Goal: Participate in discussion

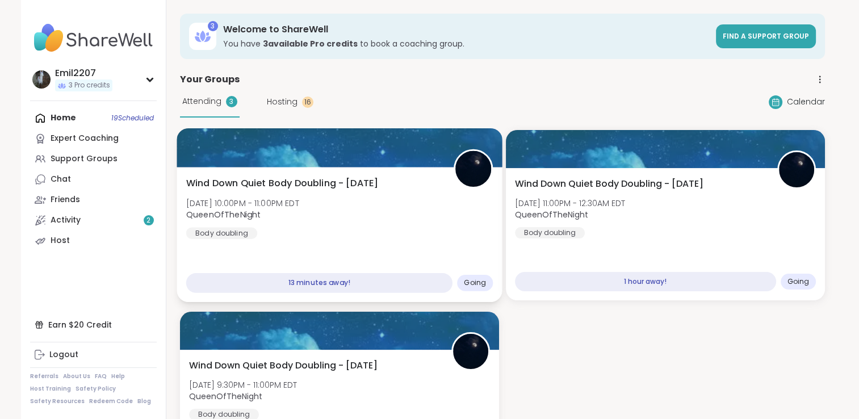
click at [325, 204] on div "Wind Down Quiet Body Doubling - [DATE] [DATE] 10:00PM - 11:00PM EDT QueenOfTheN…" at bounding box center [339, 208] width 307 height 62
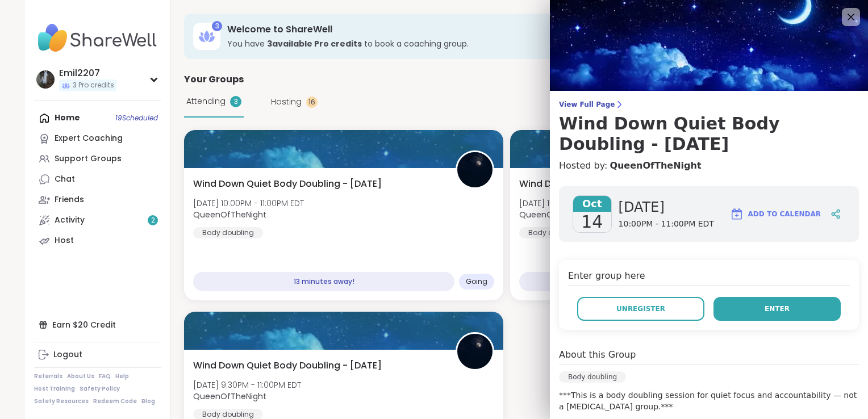
click at [715, 310] on button "Enter" at bounding box center [776, 309] width 127 height 24
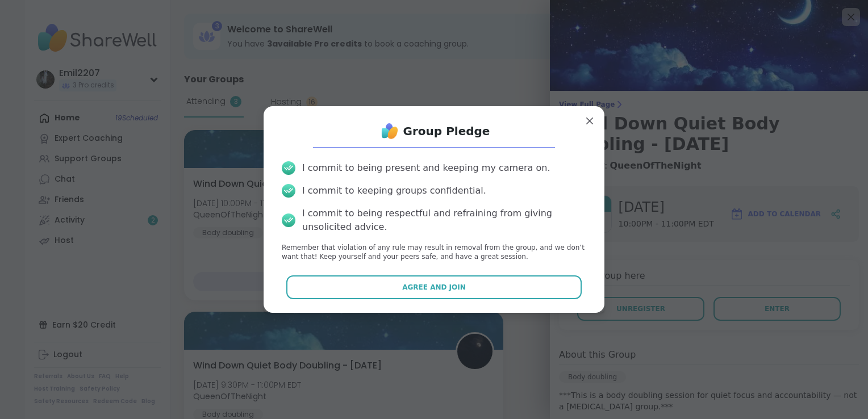
click at [496, 303] on div "Group Pledge I commit to being present and keeping my camera on. I commit to ke…" at bounding box center [434, 209] width 323 height 189
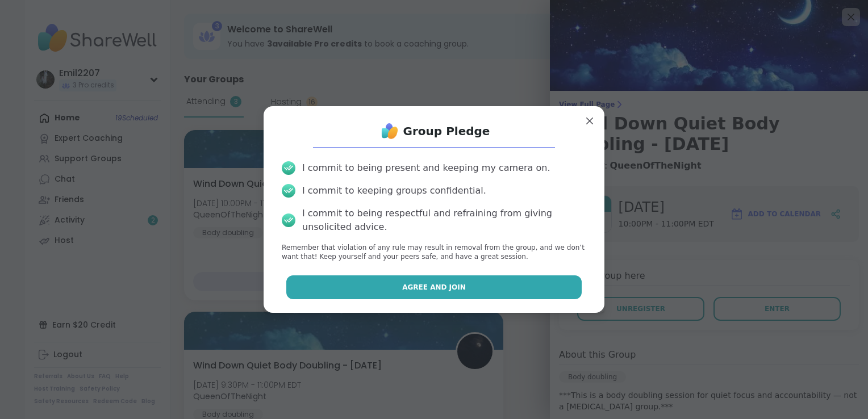
click at [490, 294] on button "Agree and Join" at bounding box center [434, 288] width 296 height 24
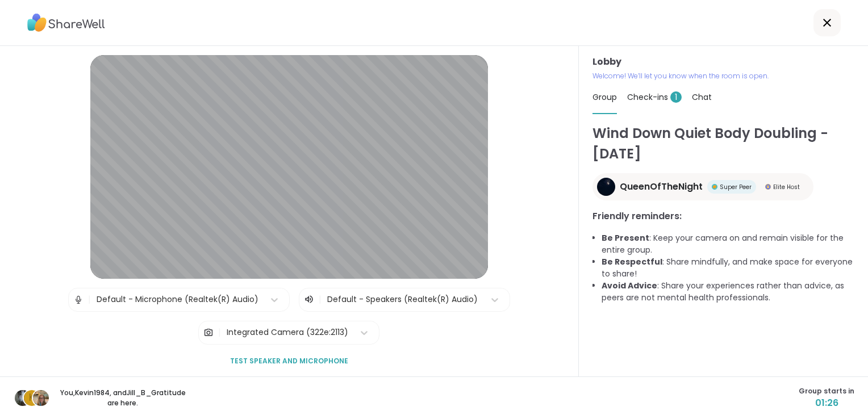
click at [636, 99] on span "Check-ins 1" at bounding box center [654, 96] width 55 height 11
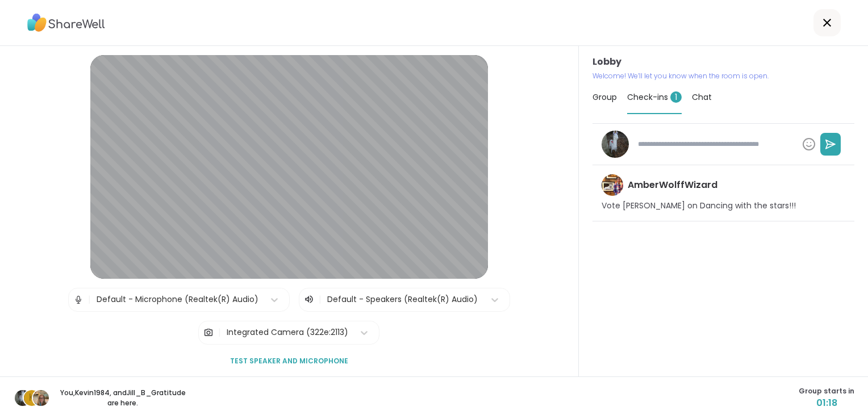
click at [670, 147] on textarea at bounding box center [715, 144] width 164 height 19
click at [802, 147] on icon at bounding box center [809, 144] width 14 height 14
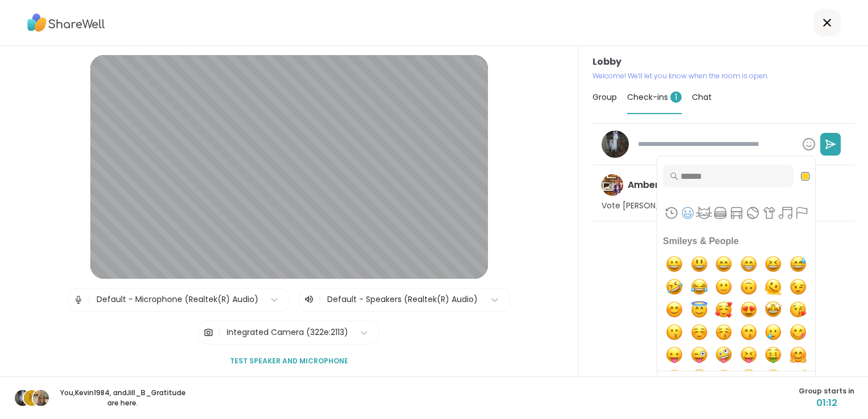
click at [670, 223] on div "Category navigation" at bounding box center [736, 213] width 158 height 34
click at [688, 277] on img "joy" at bounding box center [699, 287] width 23 height 23
type textarea "*"
type textarea "**"
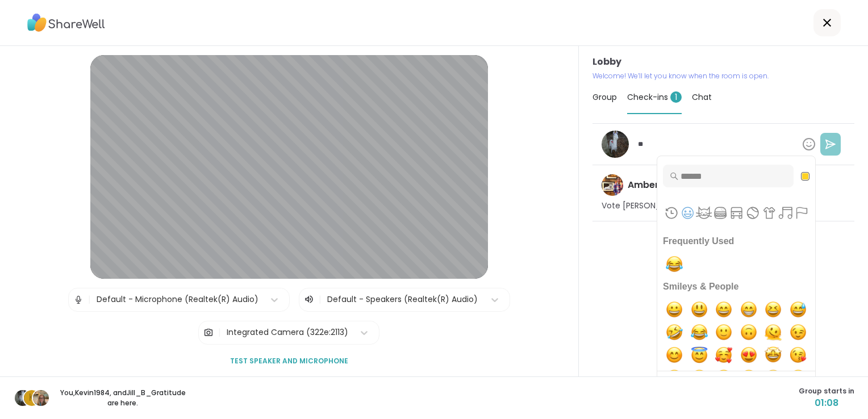
click at [820, 147] on button at bounding box center [830, 144] width 20 height 23
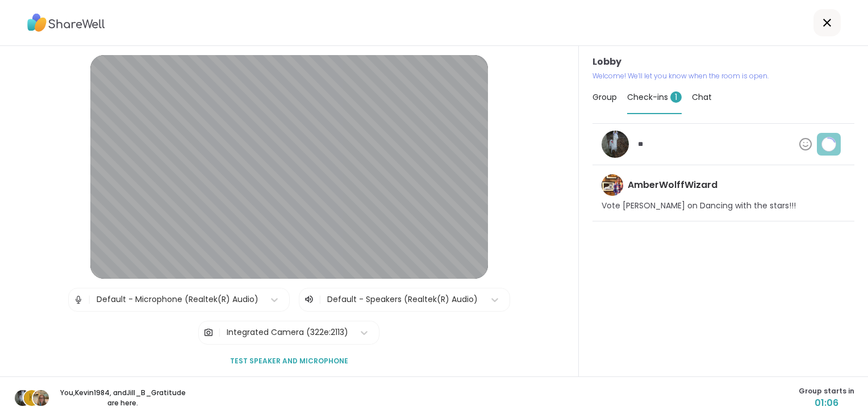
type textarea "*"
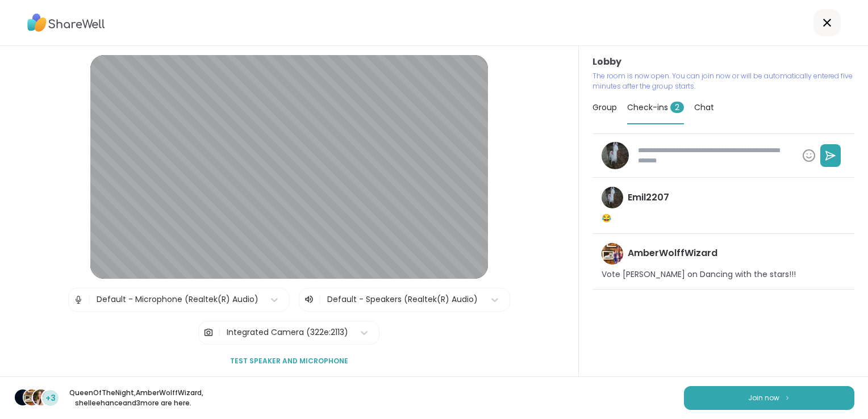
drag, startPoint x: 700, startPoint y: 404, endPoint x: 605, endPoint y: 400, distance: 95.5
click at [605, 400] on div "+3 QueenOfTheNight , AmberWolffWizard , shelleehance and 3 more are here. Join …" at bounding box center [434, 398] width 868 height 43
click at [697, 401] on button "Join now" at bounding box center [769, 398] width 170 height 24
type textarea "*"
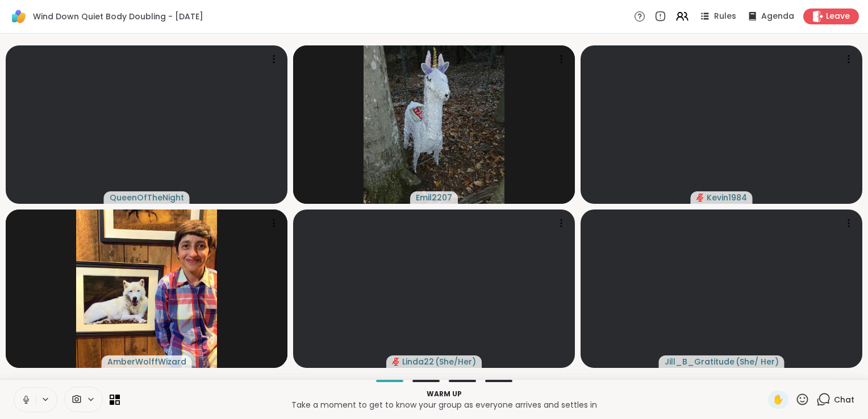
click at [31, 396] on button at bounding box center [25, 400] width 22 height 24
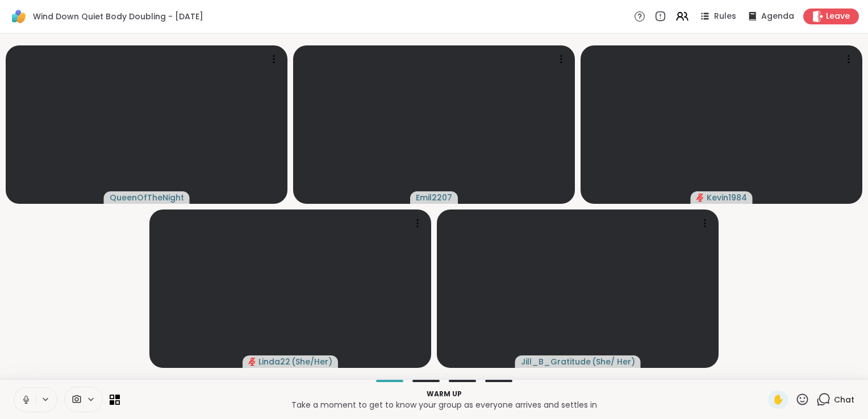
click at [22, 404] on icon at bounding box center [26, 400] width 10 height 10
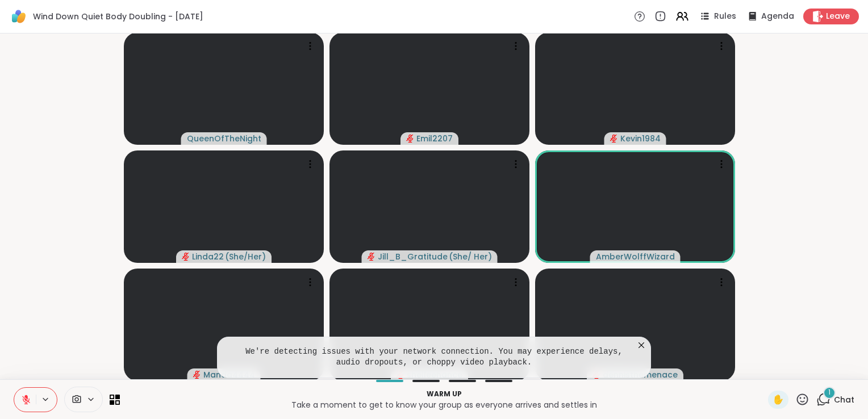
click at [636, 344] on icon at bounding box center [641, 345] width 11 height 11
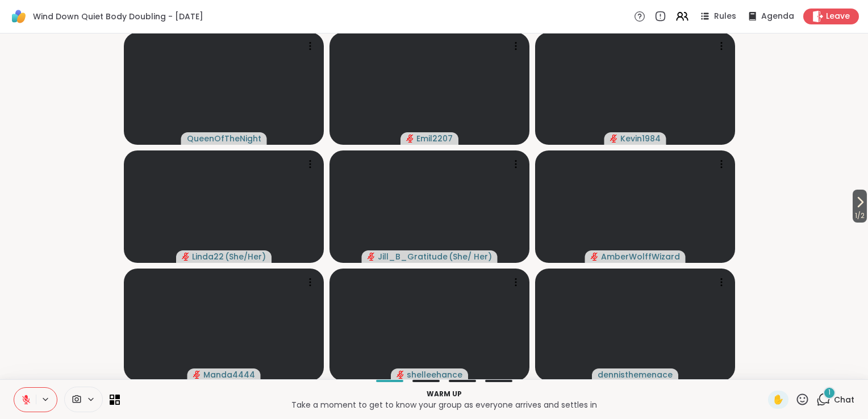
click at [820, 403] on icon at bounding box center [824, 399] width 11 height 10
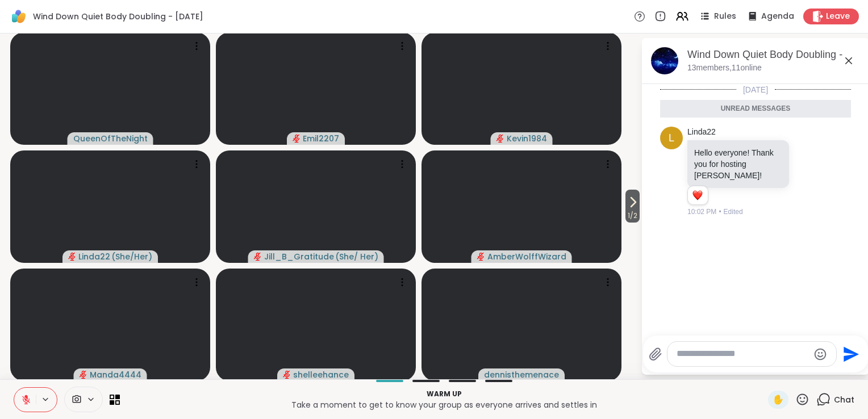
click at [698, 358] on textarea "Type your message" at bounding box center [743, 354] width 132 height 12
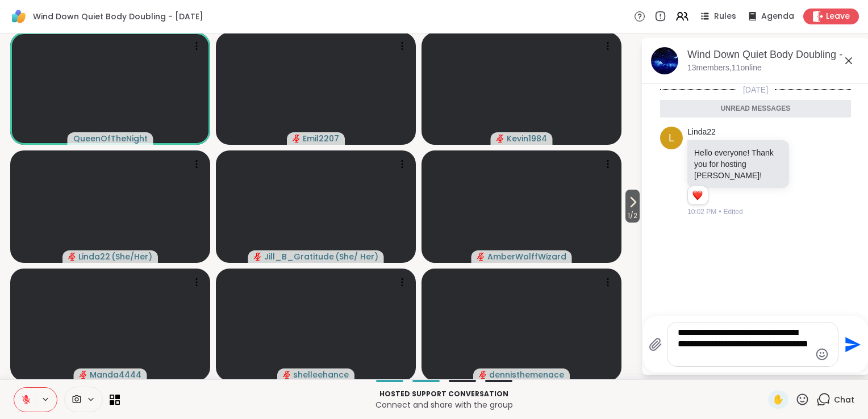
type textarea "**********"
click at [850, 344] on icon "Send" at bounding box center [851, 345] width 18 height 18
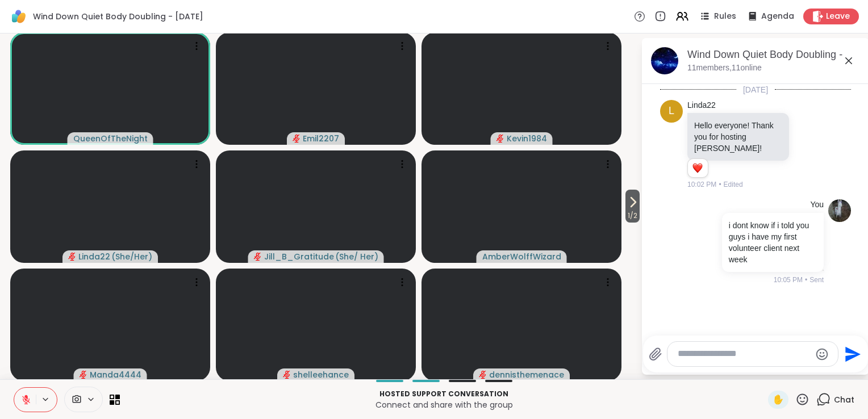
click at [678, 358] on textarea "Type your message" at bounding box center [744, 354] width 132 height 12
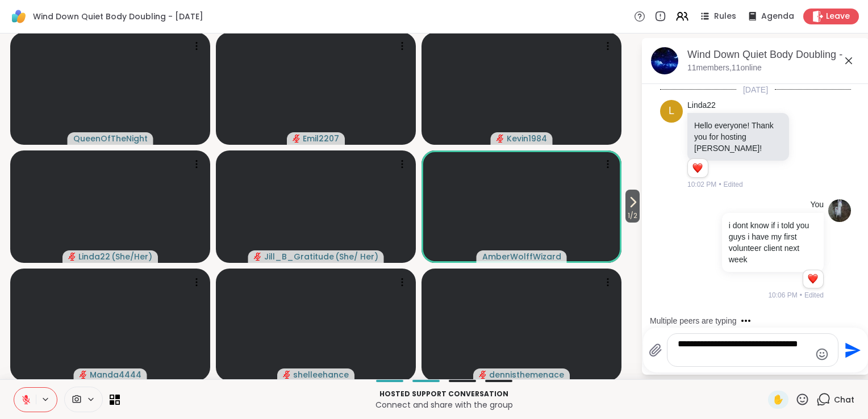
type textarea "**********"
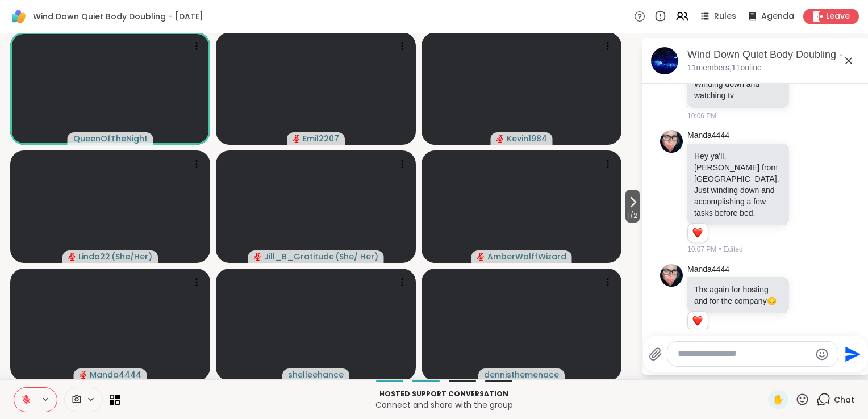
scroll to position [340, 0]
